Goal: Check status

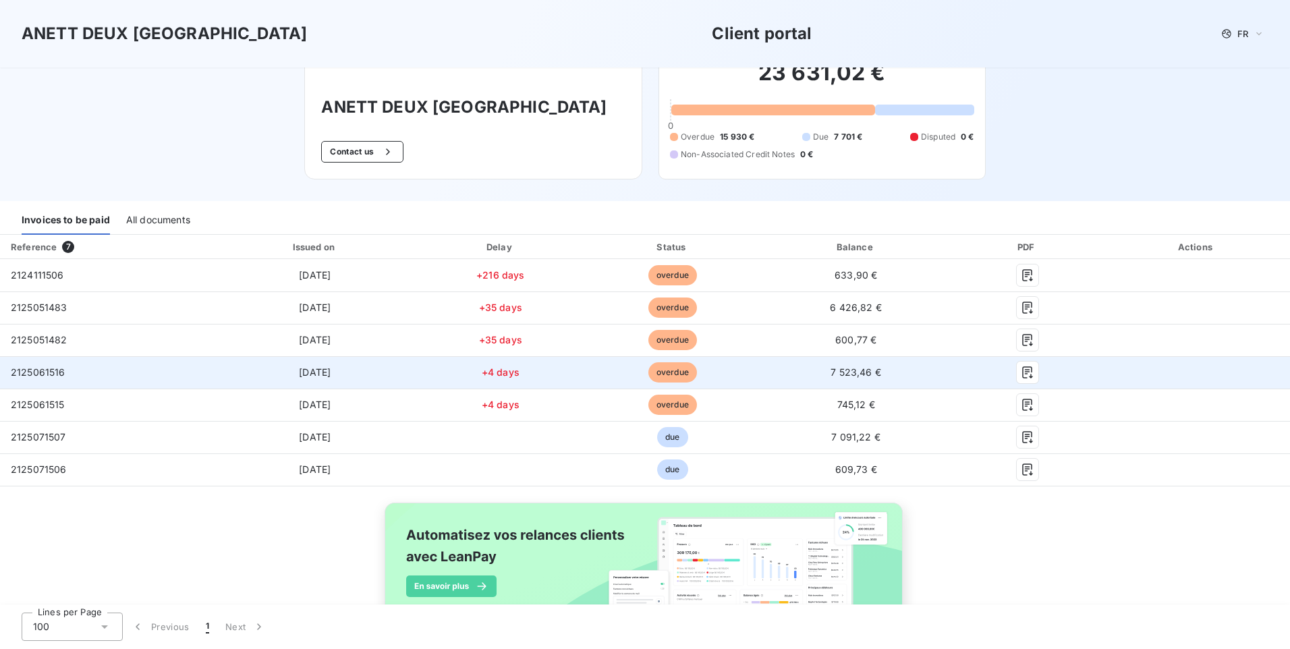
scroll to position [67, 0]
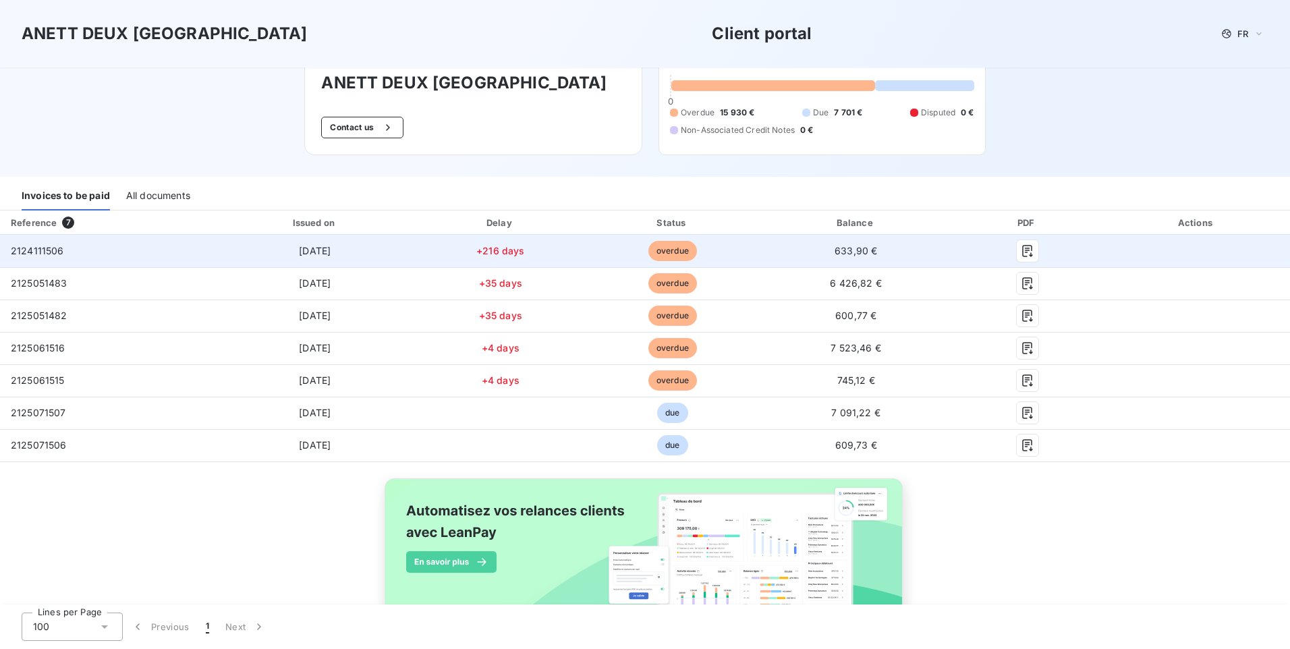
drag, startPoint x: 278, startPoint y: 245, endPoint x: 334, endPoint y: 247, distance: 56.0
click at [334, 247] on td "[DATE]" at bounding box center [315, 251] width 202 height 32
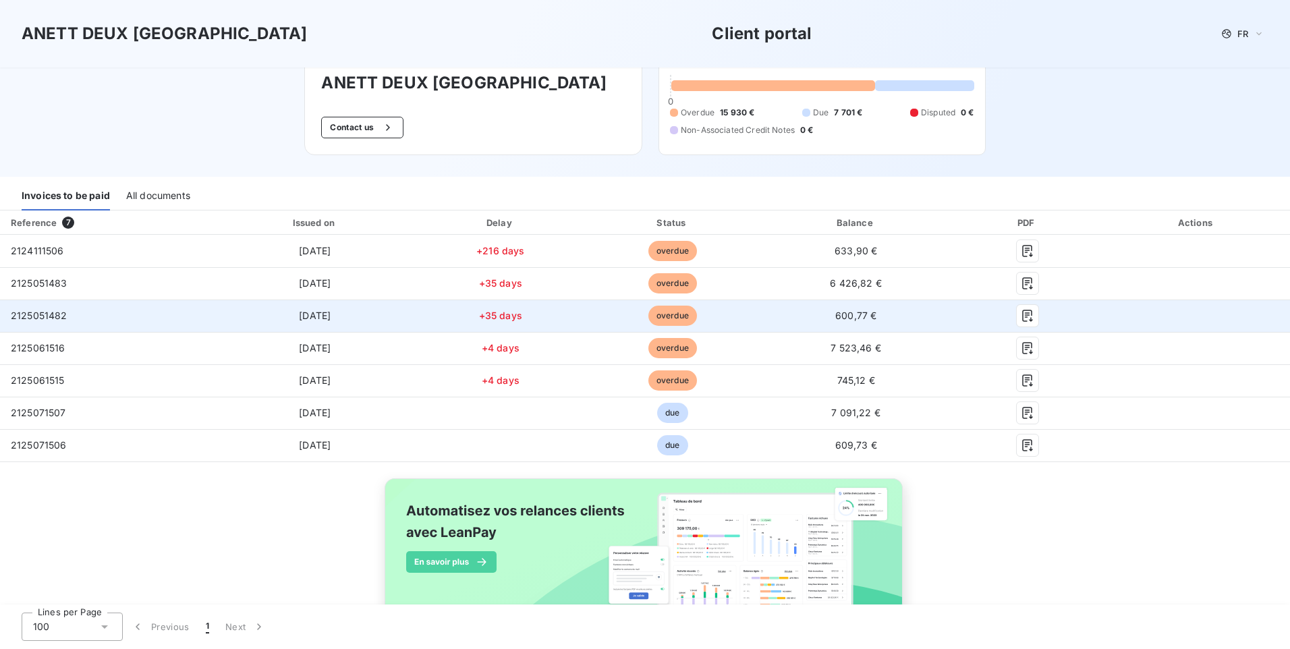
click at [70, 312] on td "2125051482" at bounding box center [107, 315] width 214 height 32
click at [858, 318] on span "600,77 €" at bounding box center [855, 315] width 41 height 11
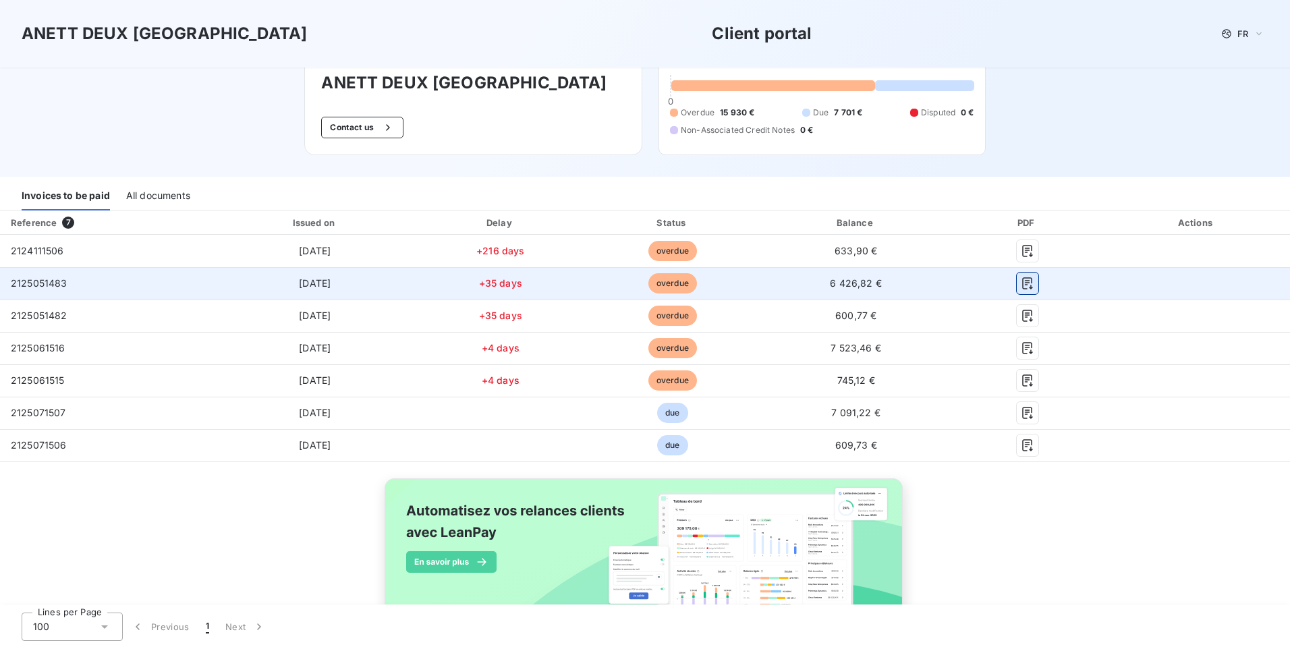
click at [935, 284] on icon "button" at bounding box center [1026, 283] width 13 height 13
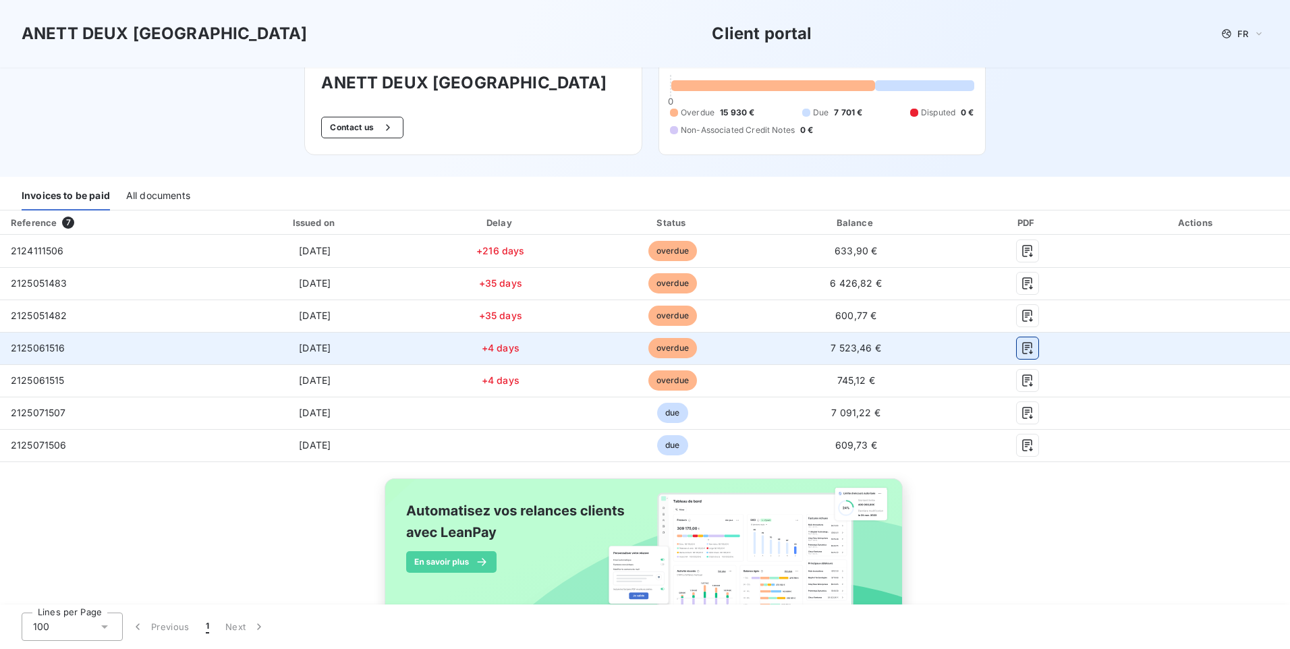
click at [935, 346] on icon "button" at bounding box center [1026, 347] width 13 height 13
